Goal: Task Accomplishment & Management: Complete application form

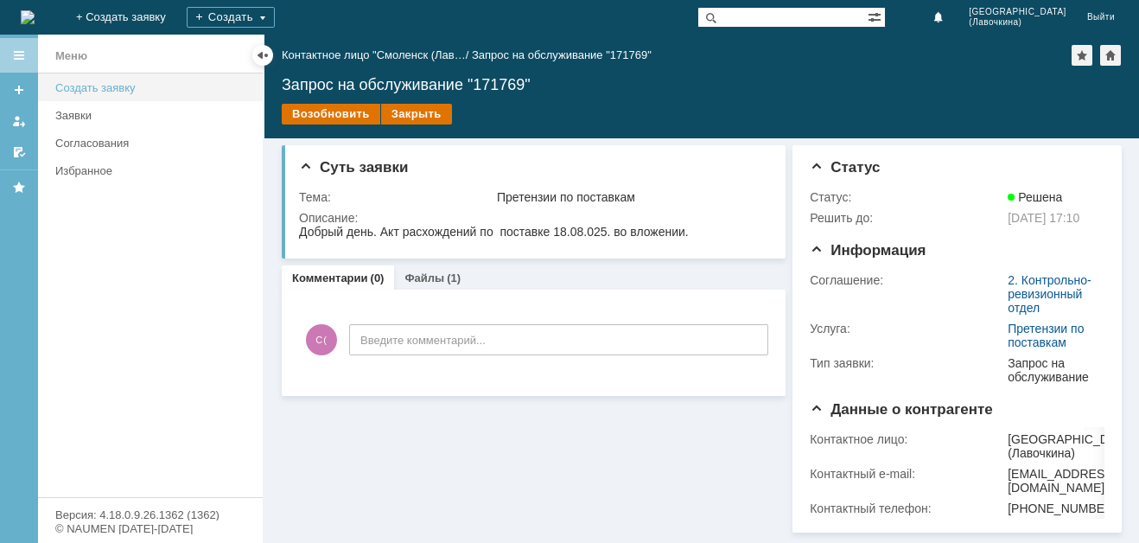
click at [115, 83] on div "Создать заявку" at bounding box center [153, 87] width 197 height 13
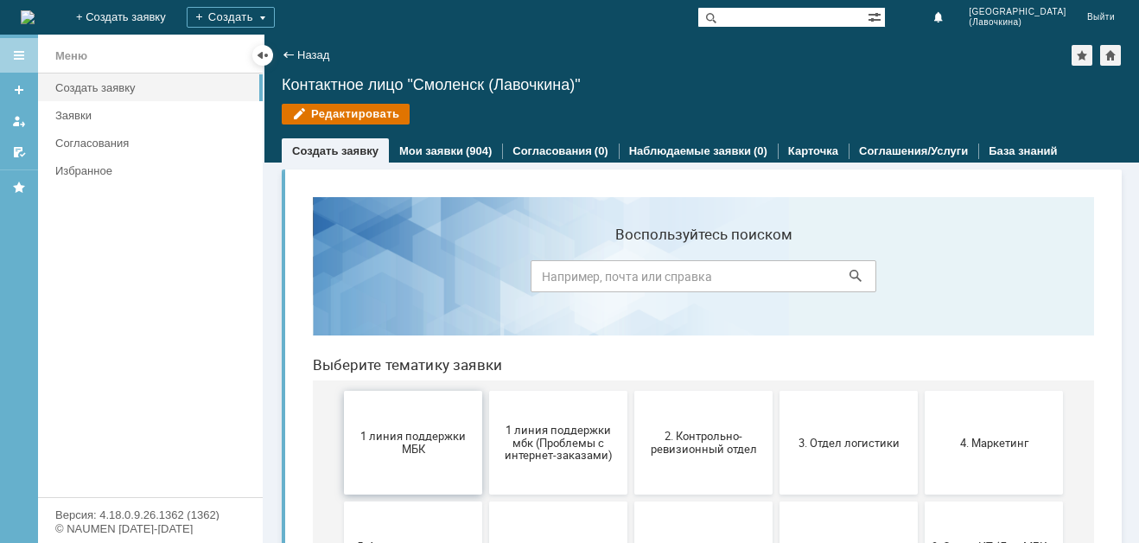
click at [420, 445] on span "1 линия поддержки МБК" at bounding box center [413, 442] width 128 height 26
click at [720, 441] on span "2. Контрольно-ревизионный отдел" at bounding box center [703, 442] width 128 height 26
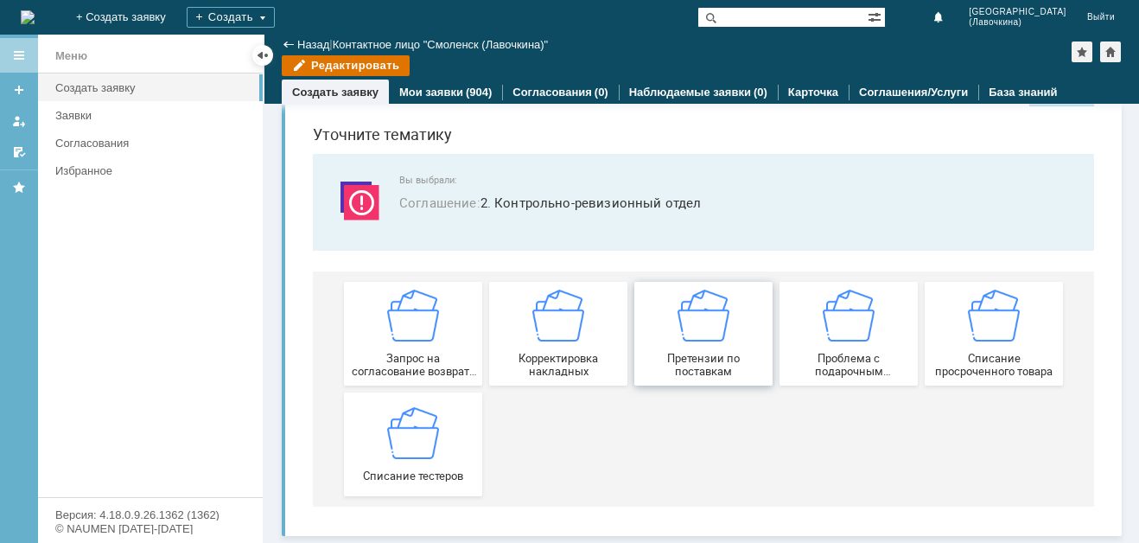
scroll to position [54, 0]
click at [416, 371] on span "Запрос на согласование возврата (д/с или товара)" at bounding box center [413, 365] width 128 height 26
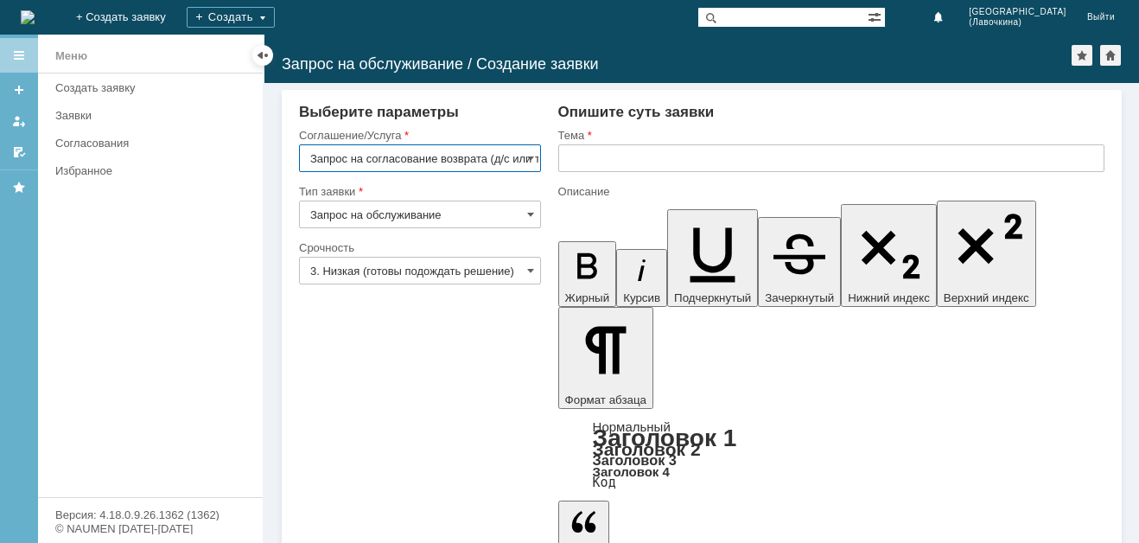
scroll to position [0, 41]
click at [467, 164] on input "Запрос на согласование возврата (д/с или товара)" at bounding box center [420, 158] width 242 height 28
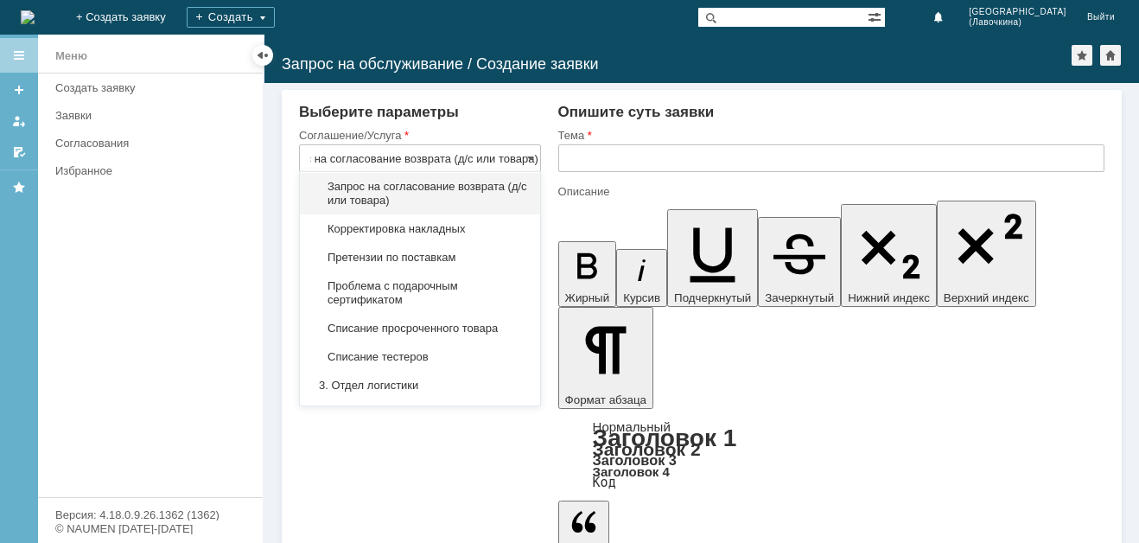
scroll to position [0, 0]
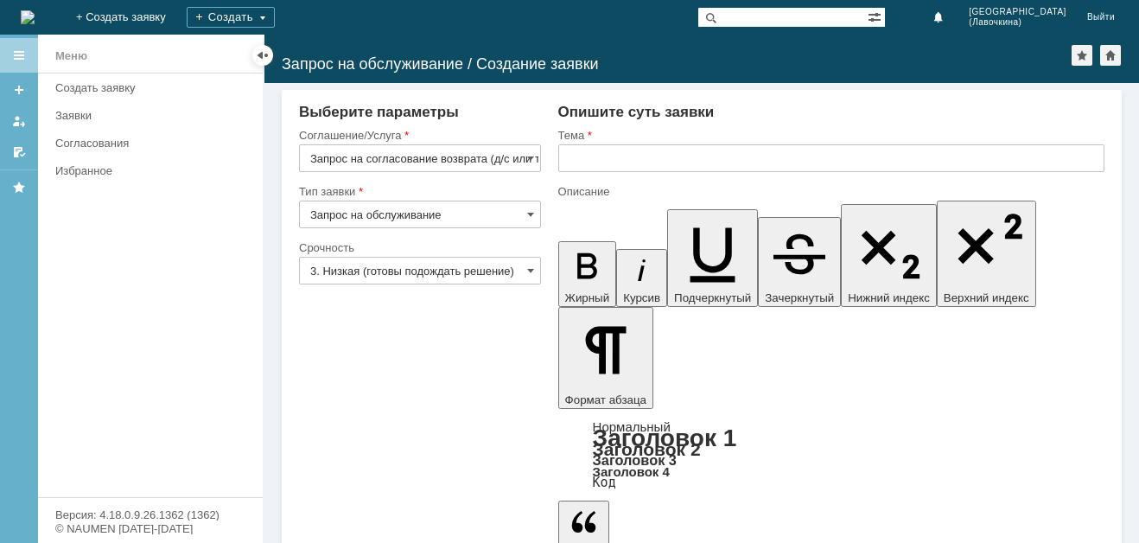
type input "Запрос на согласование возврата (д/с или товара)"
click at [587, 154] on input "text" at bounding box center [831, 158] width 546 height 28
paste input "Запрос на согласование возврата (д/с или товара)"
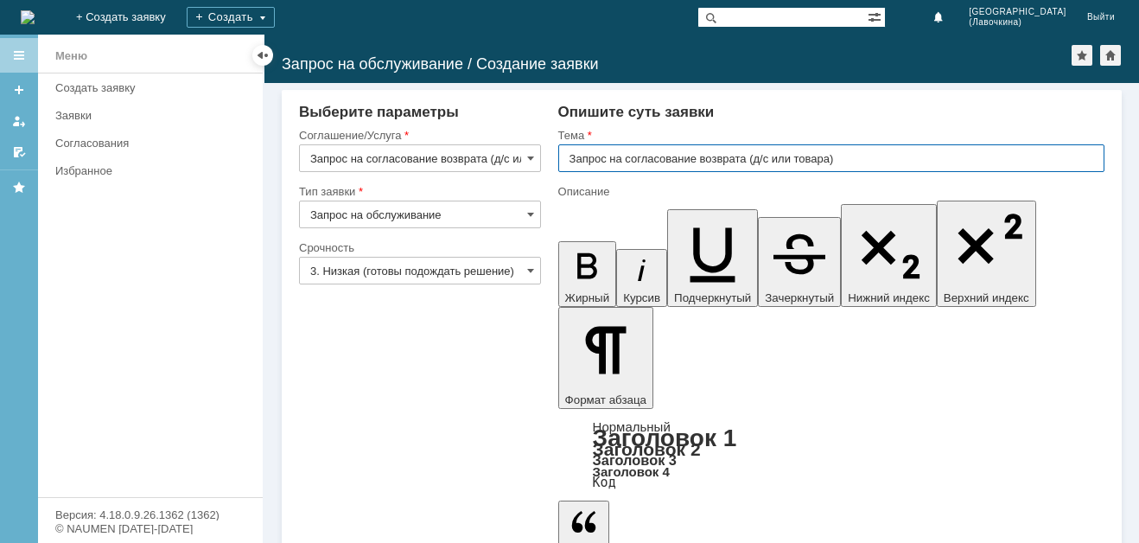
type input "Запрос на согласование возврата (д/с или товара)"
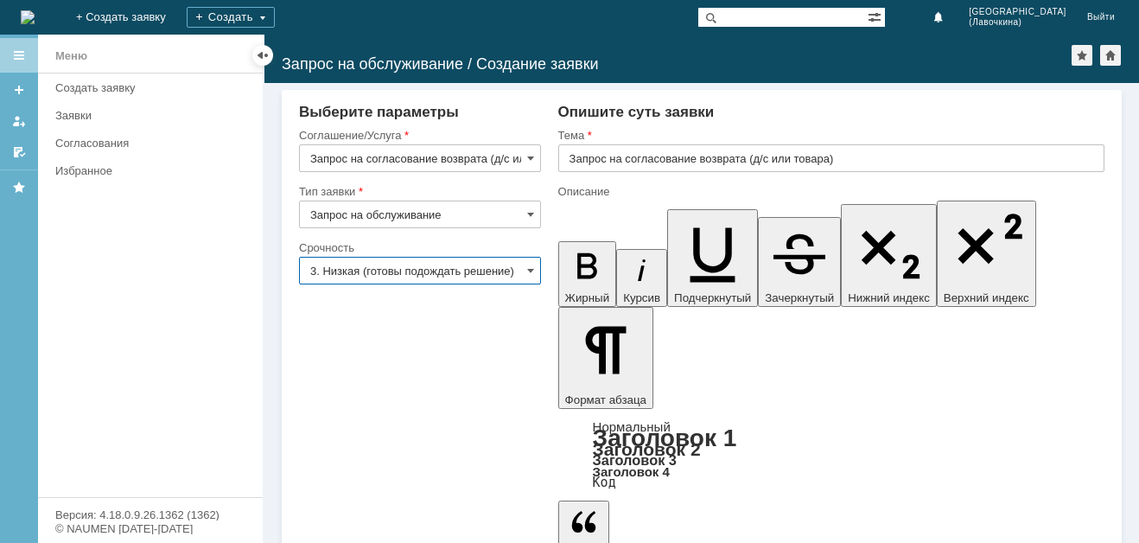
click at [469, 273] on input "3. Низкая (готовы подождать решение)" at bounding box center [420, 271] width 242 height 28
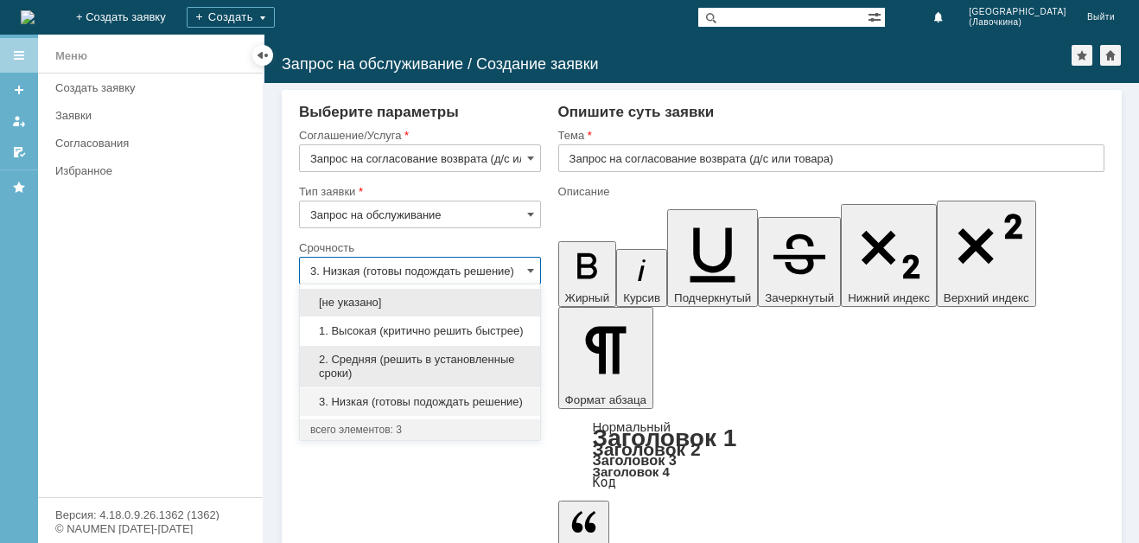
click at [364, 355] on span "2. Средняя (решить в установленные сроки)" at bounding box center [419, 366] width 219 height 28
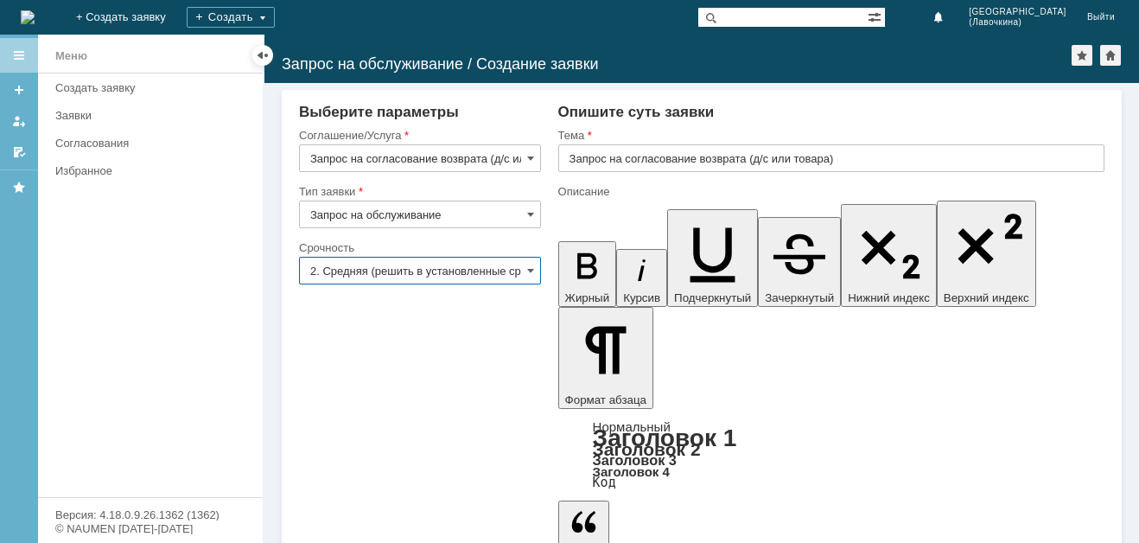
type input "2. Средняя (решить в установленные сроки)"
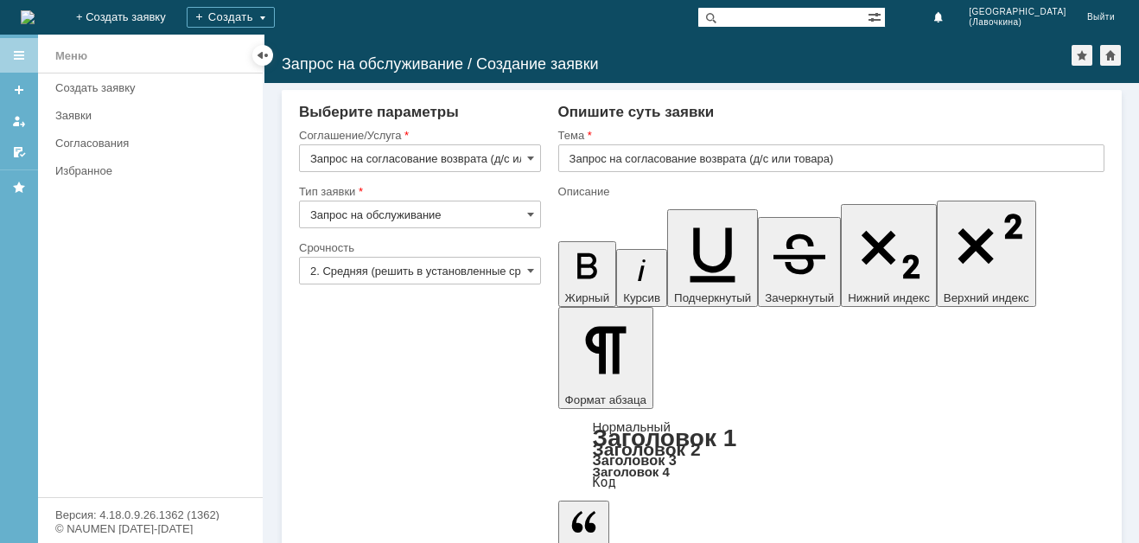
drag, startPoint x: 684, startPoint y: 4117, endPoint x: 642, endPoint y: 4117, distance: 42.3
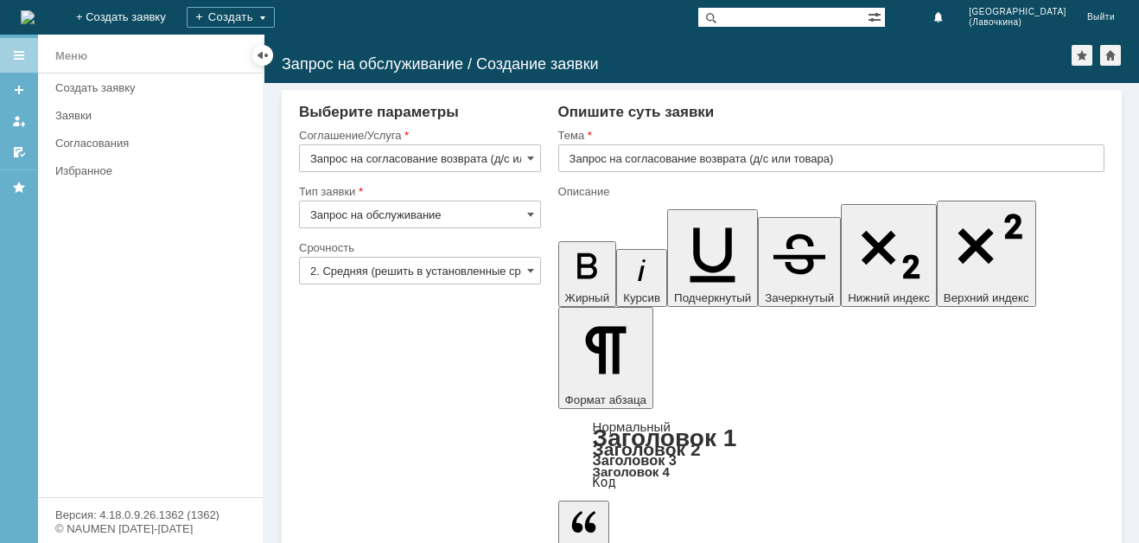
drag, startPoint x: 881, startPoint y: 4145, endPoint x: 915, endPoint y: 4197, distance: 61.8
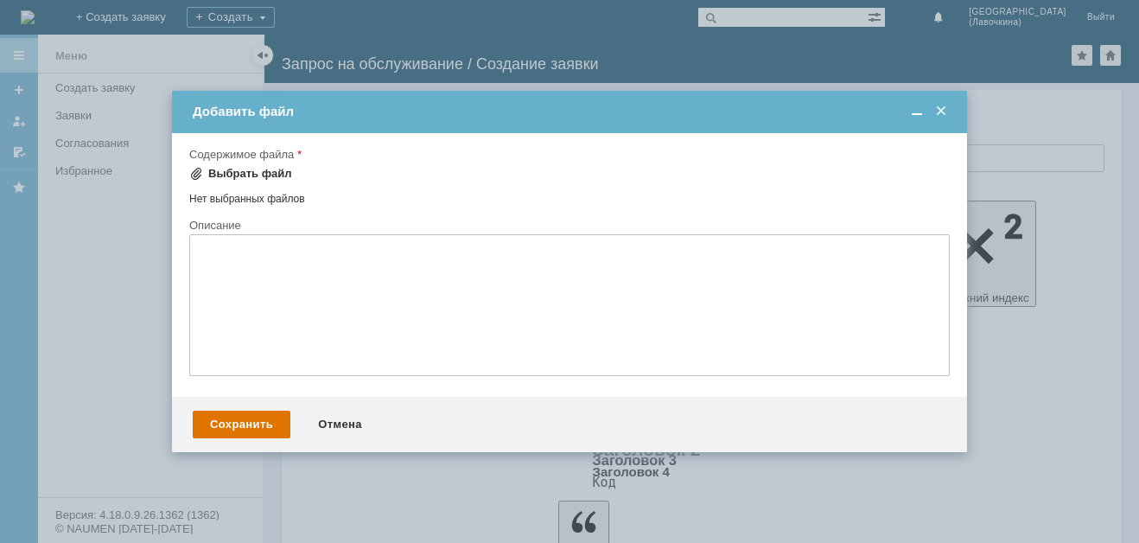
click at [216, 167] on div "Выбрать файл" at bounding box center [250, 174] width 84 height 14
click at [247, 170] on div "Выбрать файл" at bounding box center [250, 174] width 84 height 14
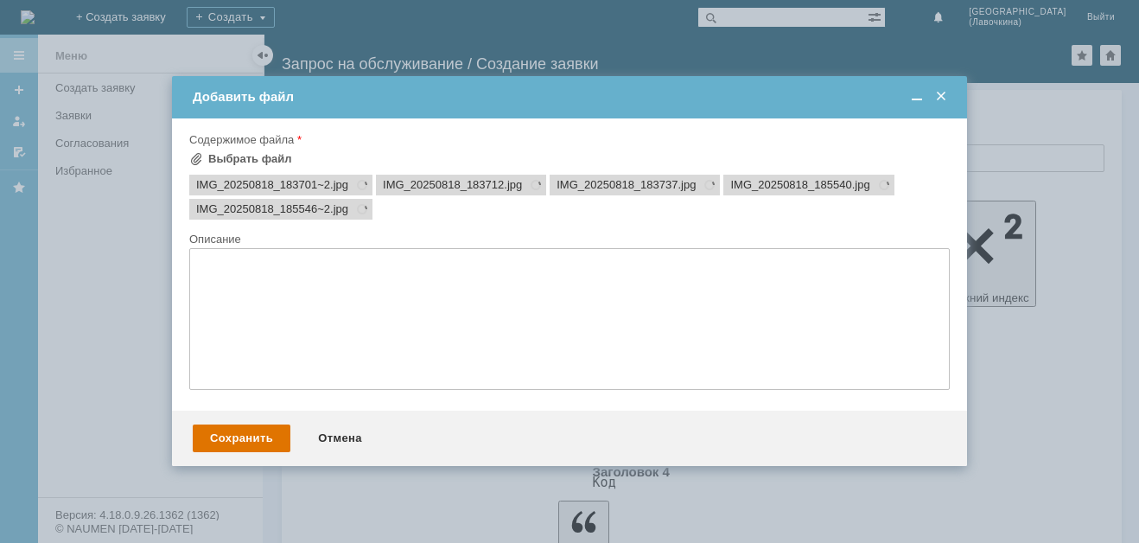
scroll to position [0, 0]
click at [245, 438] on div "Сохранить" at bounding box center [242, 438] width 98 height 28
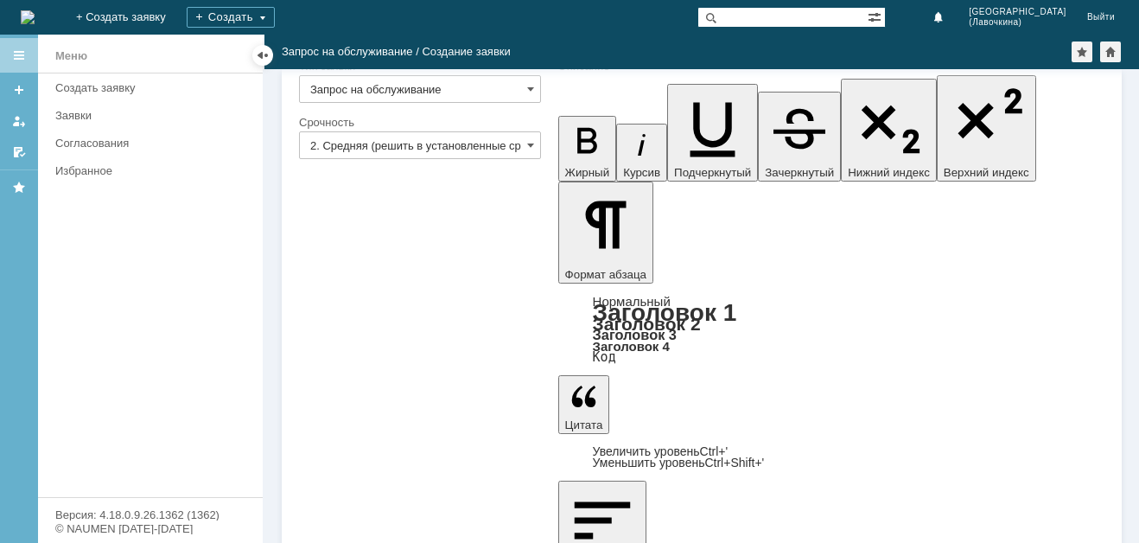
scroll to position [110, 0]
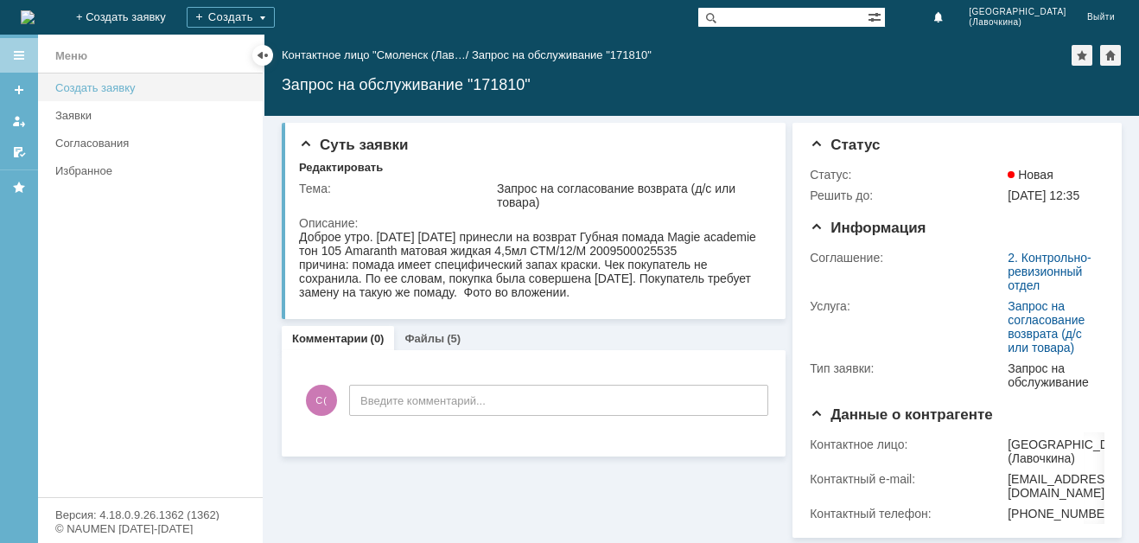
click at [127, 86] on div "Создать заявку" at bounding box center [153, 87] width 197 height 13
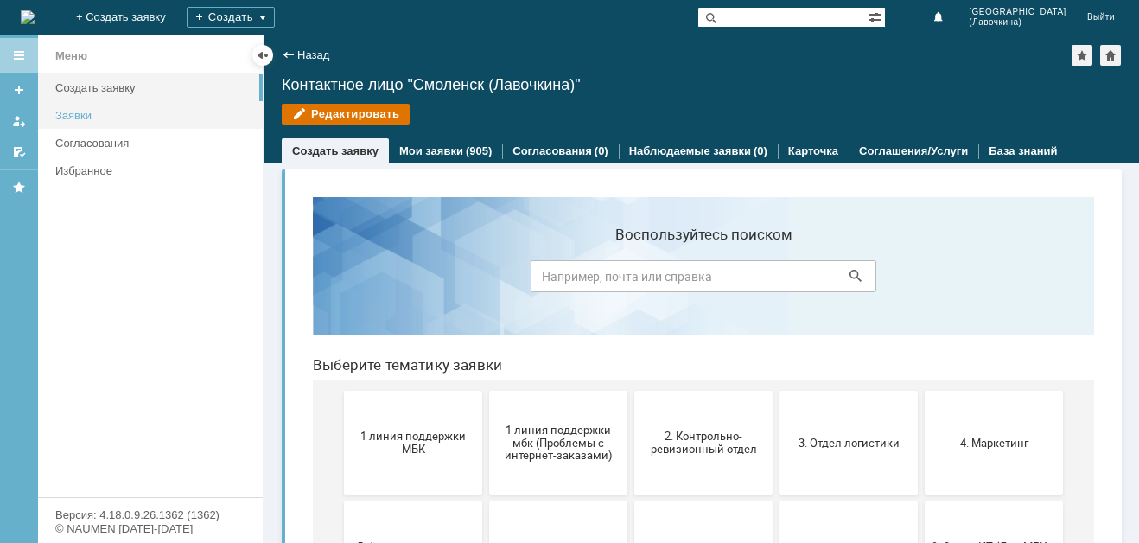
click at [122, 116] on div "Заявки" at bounding box center [153, 115] width 197 height 13
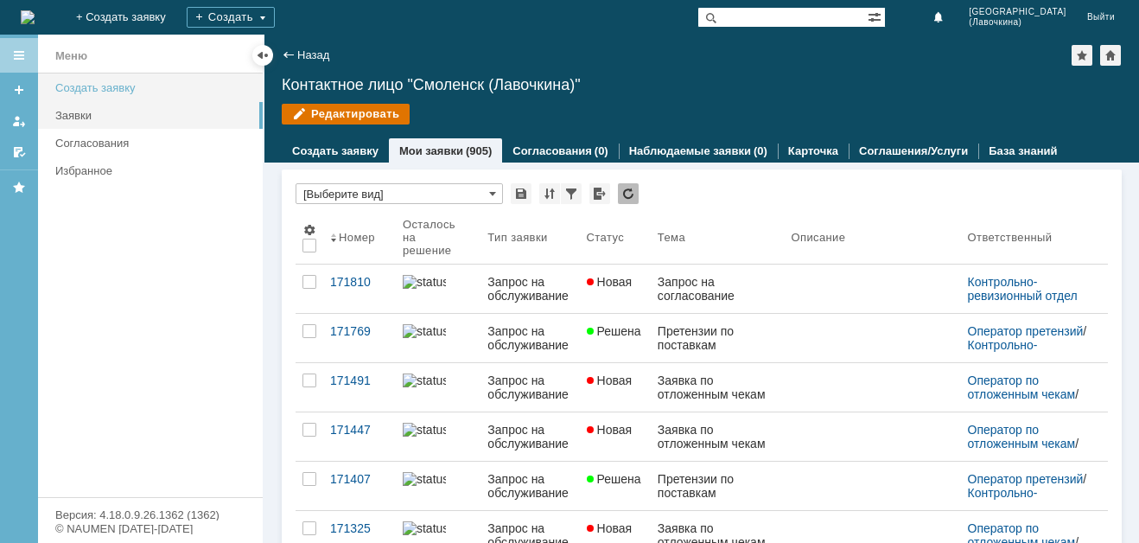
click at [139, 89] on div "Создать заявку" at bounding box center [153, 87] width 197 height 13
